Goal: Information Seeking & Learning: Find specific page/section

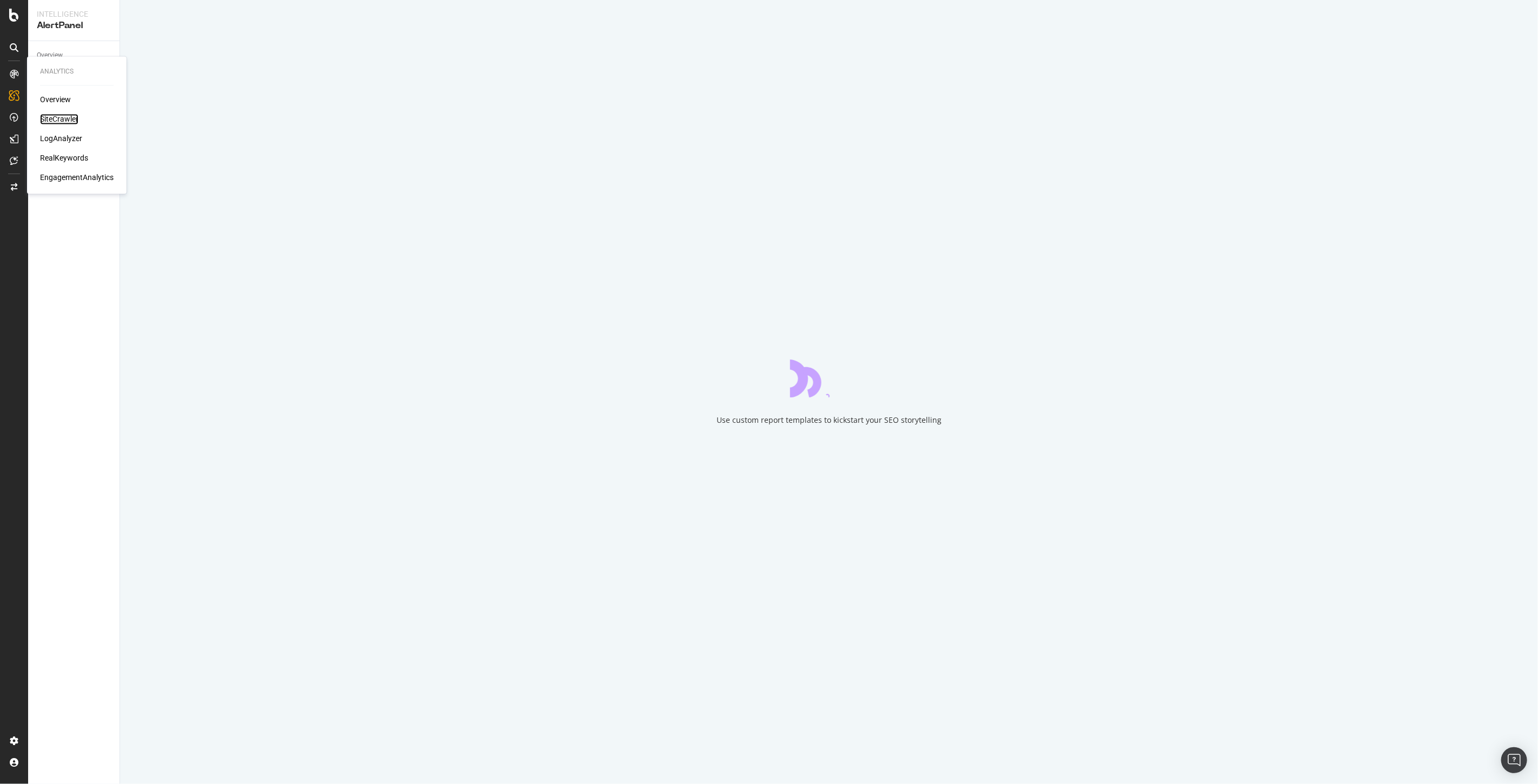
click at [56, 118] on div "SiteCrawler" at bounding box center [59, 119] width 38 height 11
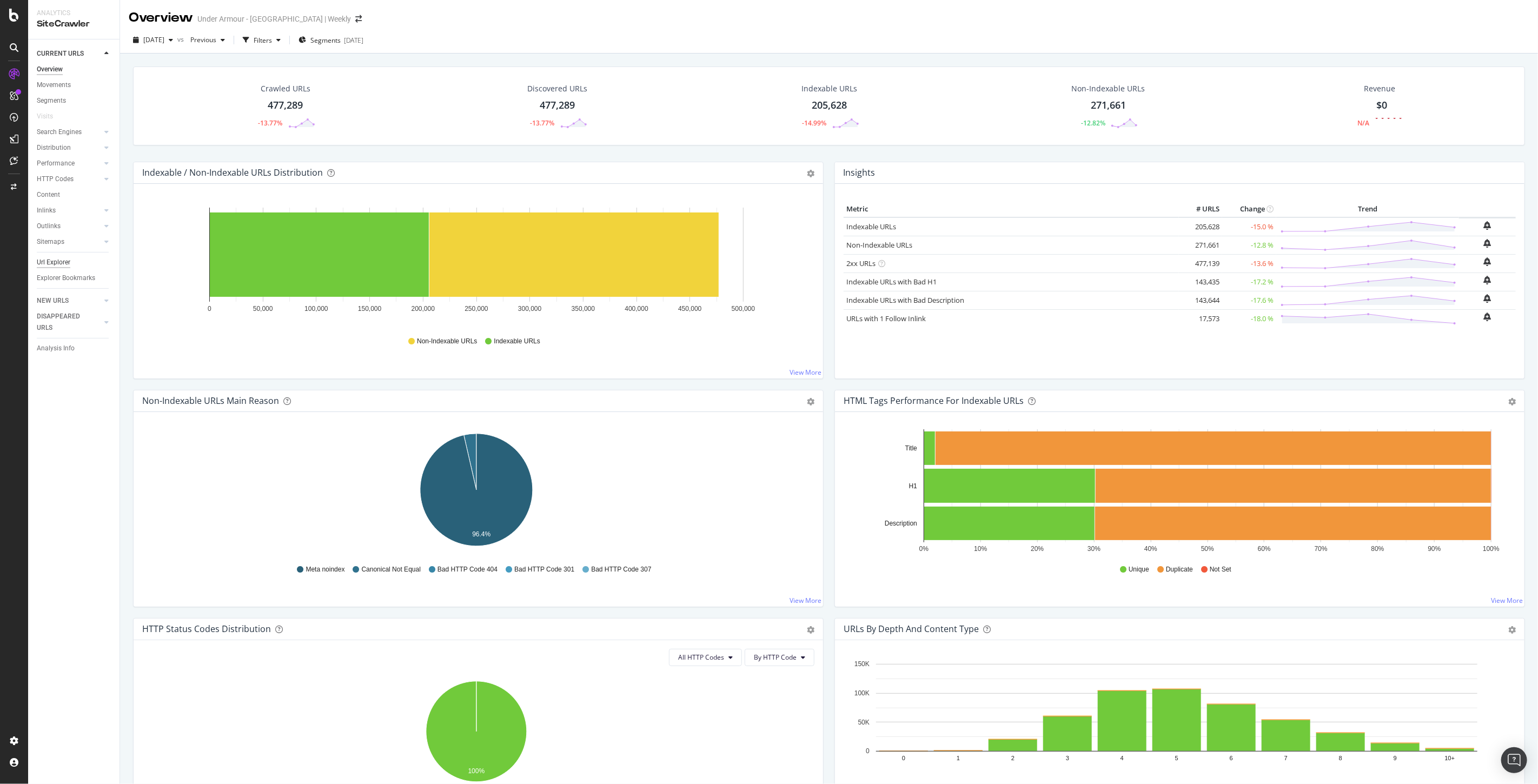
click at [51, 263] on div "Url Explorer" at bounding box center [54, 262] width 34 height 11
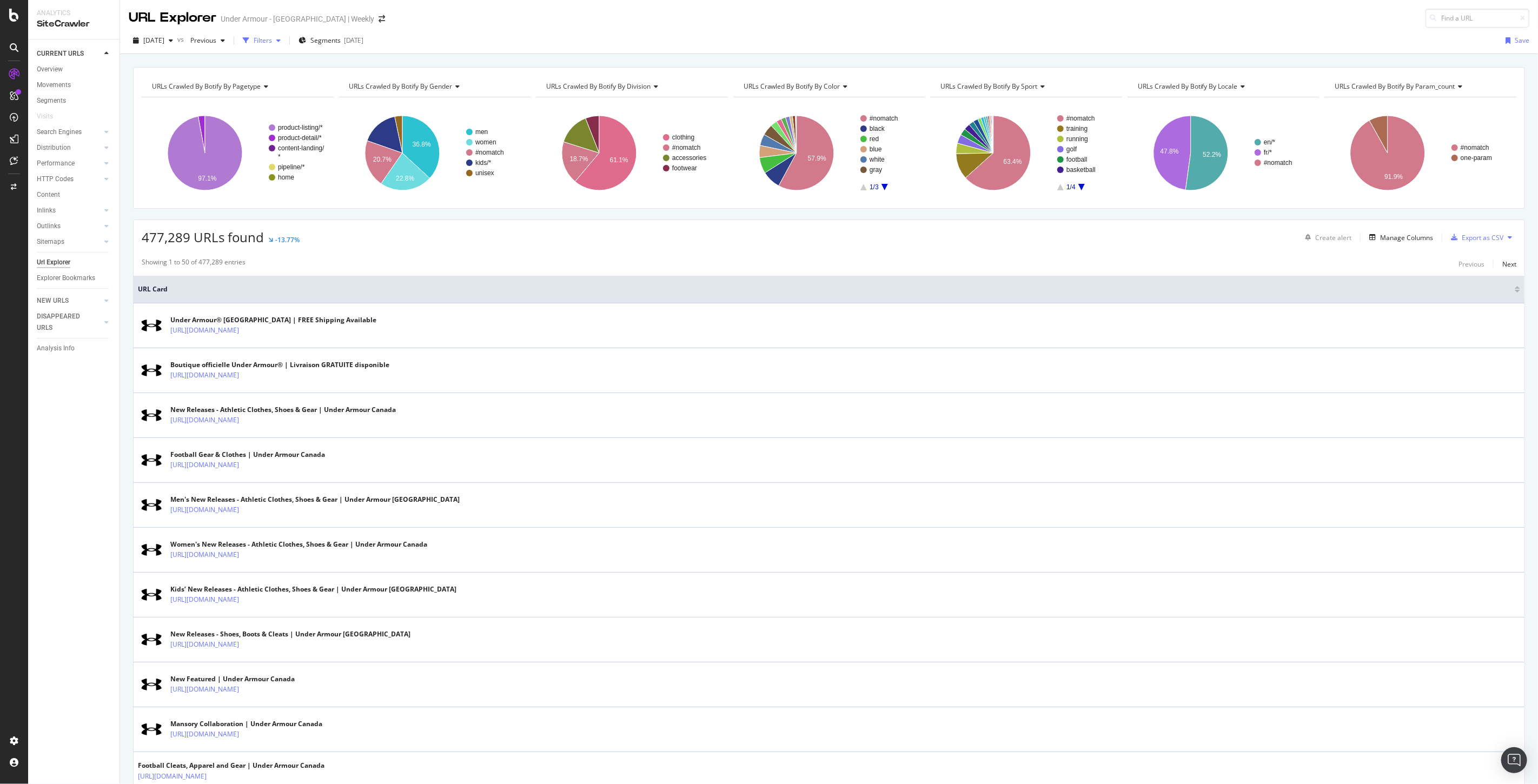
click at [272, 44] on div "Filters" at bounding box center [263, 40] width 19 height 9
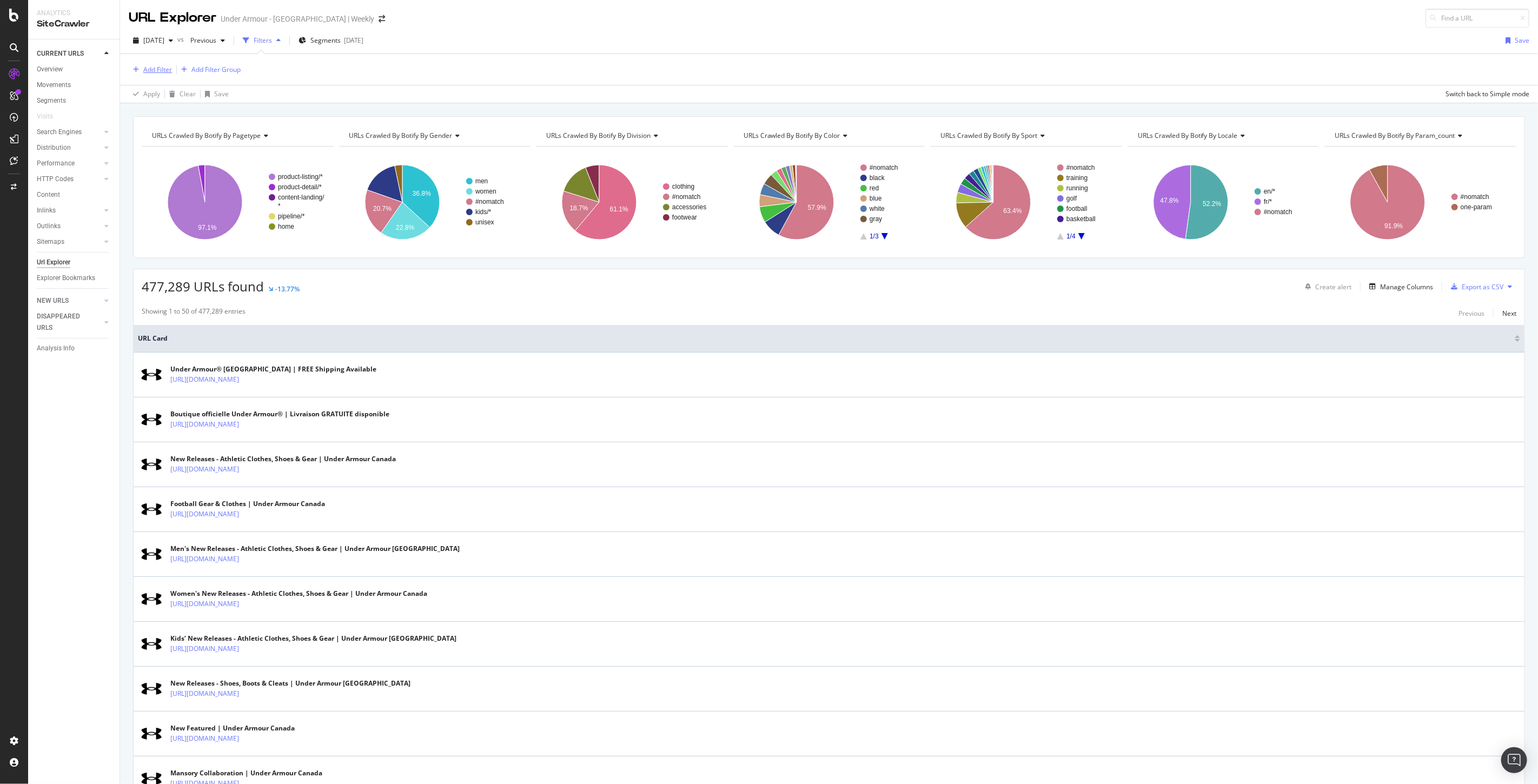
click at [158, 67] on div "Add Filter" at bounding box center [158, 69] width 28 height 9
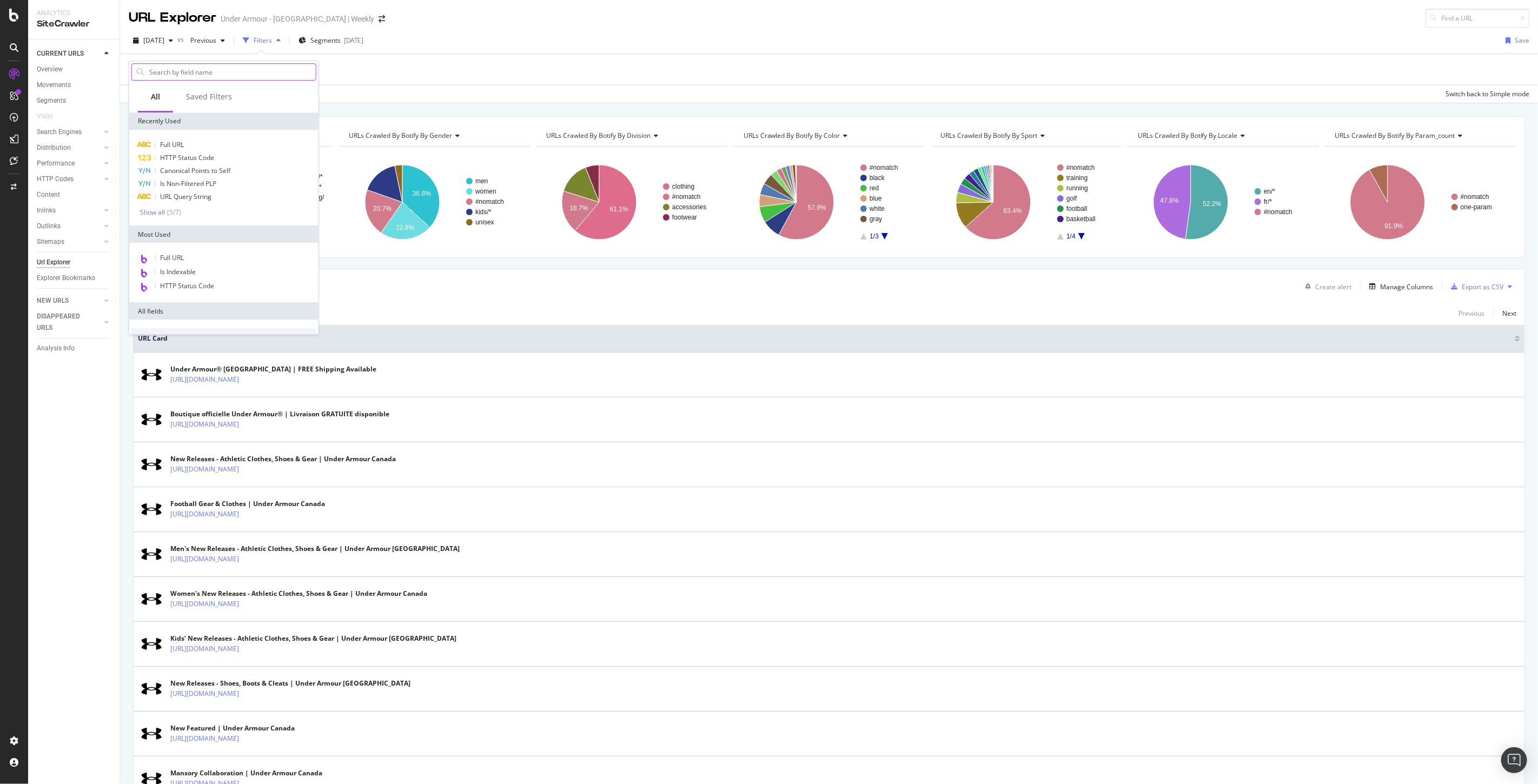
click at [190, 69] on input "text" at bounding box center [232, 71] width 167 height 17
type input "as"
click at [206, 145] on div "non-ascii" at bounding box center [230, 145] width 172 height 14
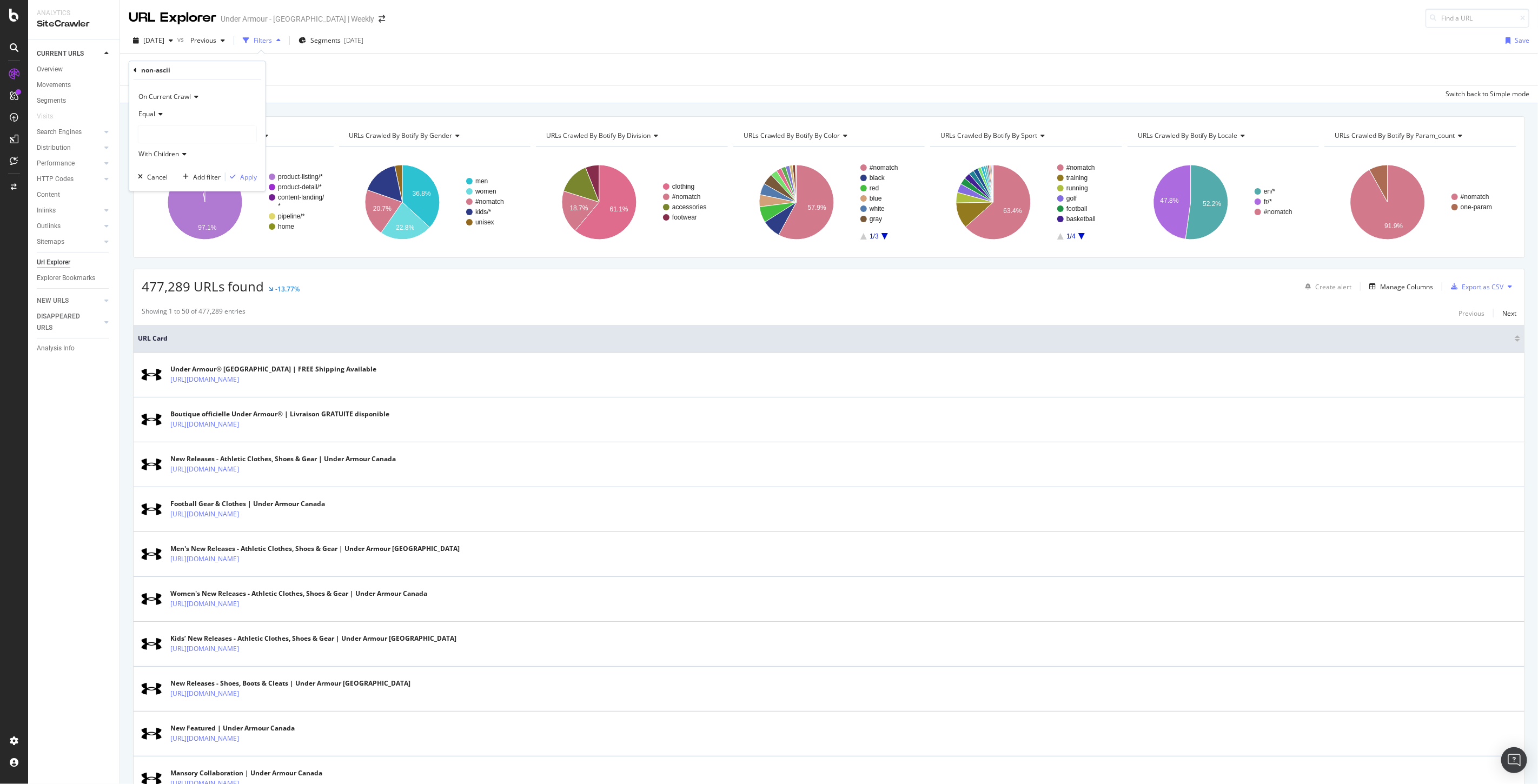
click at [190, 134] on div at bounding box center [197, 134] width 118 height 17
click at [174, 171] on span "replacement" at bounding box center [169, 171] width 38 height 9
click at [249, 179] on div "Apply" at bounding box center [248, 177] width 17 height 9
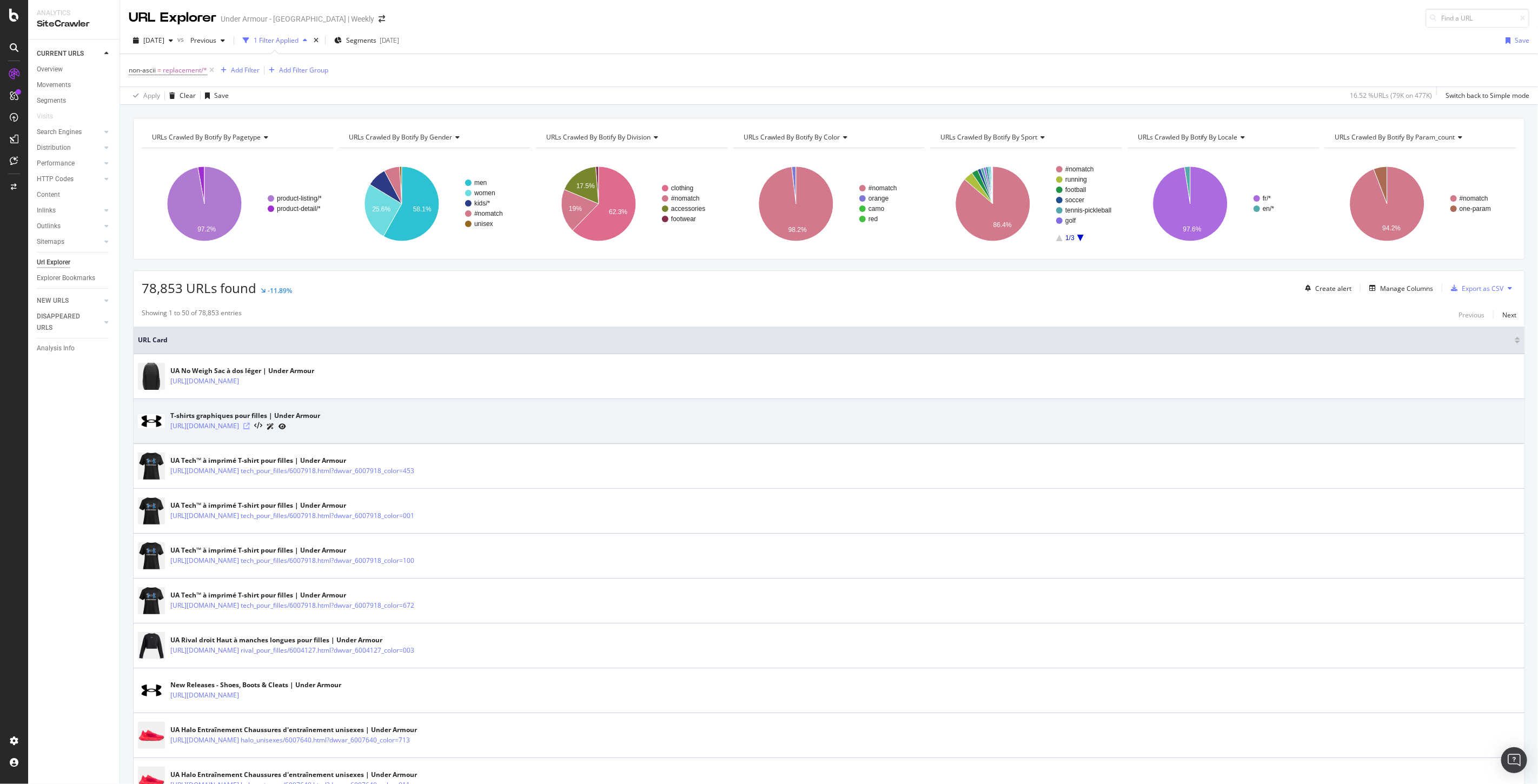
click at [250, 427] on icon at bounding box center [247, 426] width 7 height 7
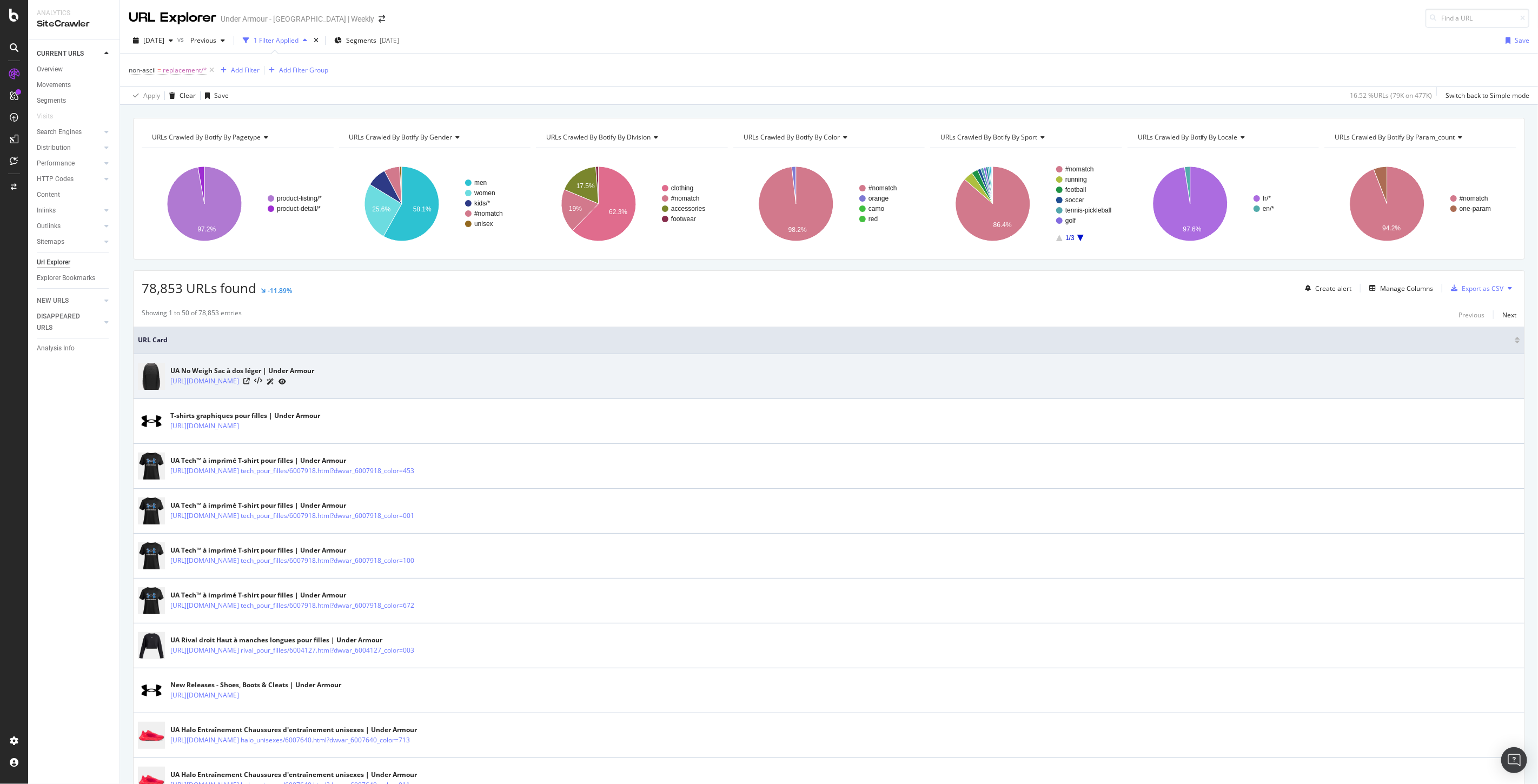
drag, startPoint x: 478, startPoint y: 384, endPoint x: 259, endPoint y: 396, distance: 219.3
click at [259, 396] on td "UA No Weigh Sac à dos léger | Under Armour https://www.underarmour.ca/fr-ca/p/s…" at bounding box center [829, 376] width 1391 height 45
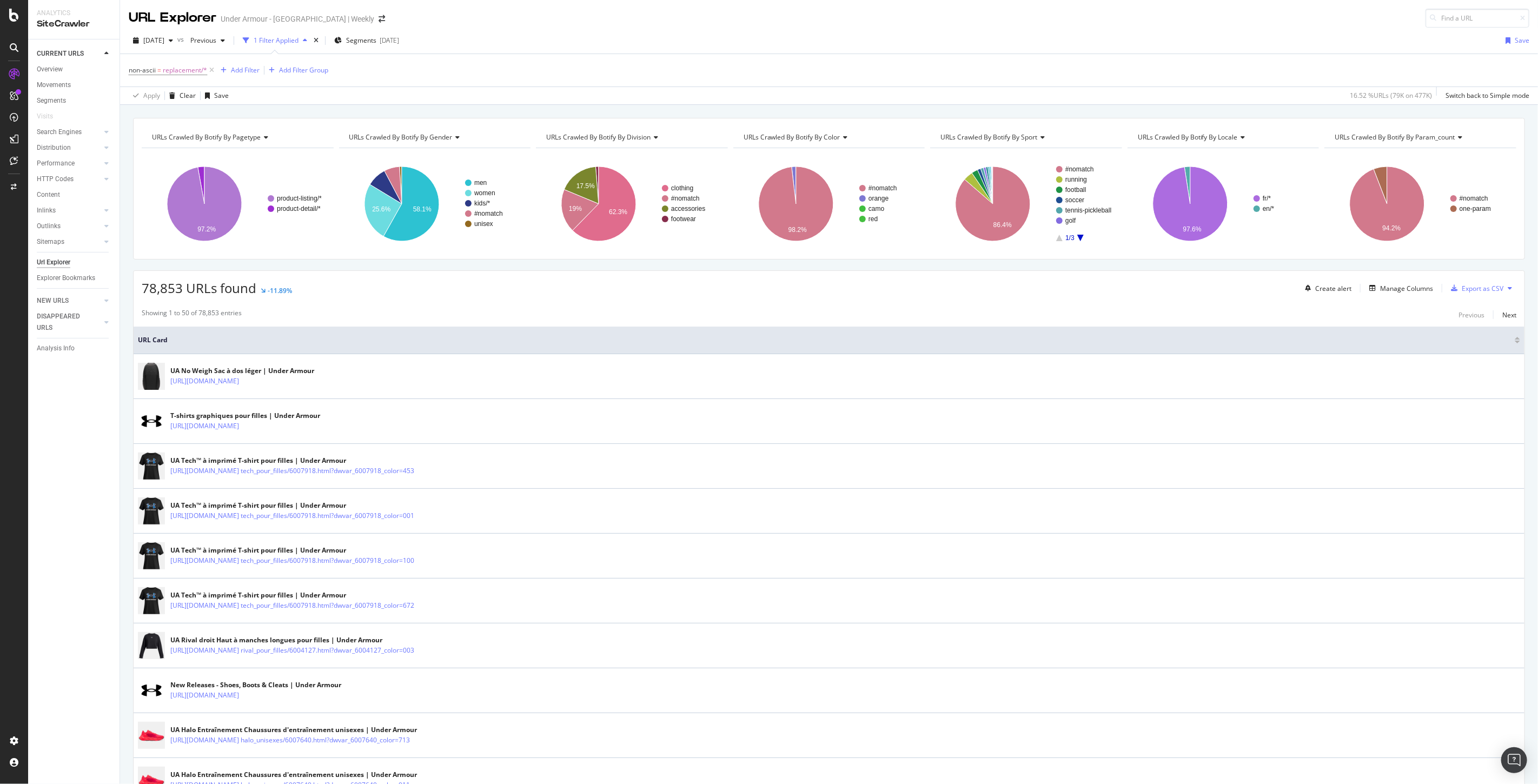
copy link "/fr-ca/p/sacs_à_dos_et_sacs/sac_à_dos_leger_ua_no_weigh/6005747.html"
